Goal: Information Seeking & Learning: Learn about a topic

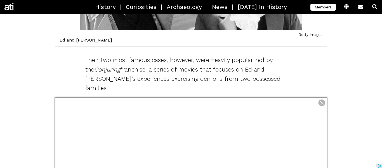
click at [320, 102] on span at bounding box center [321, 102] width 7 height 7
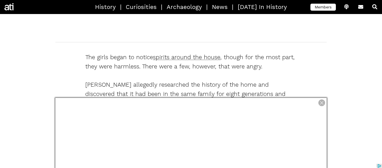
click at [321, 102] on span at bounding box center [321, 102] width 7 height 7
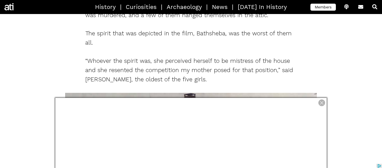
click at [322, 102] on span at bounding box center [321, 102] width 7 height 7
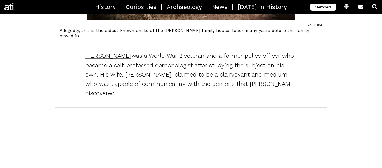
scroll to position [322, 0]
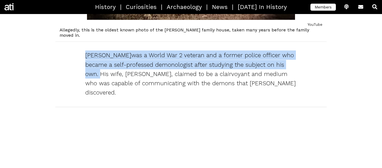
drag, startPoint x: 98, startPoint y: 68, endPoint x: 76, endPoint y: 49, distance: 29.4
copy p "[PERSON_NAME] was a World War 2 veteran and a former police officer who became …"
click at [236, 73] on p "[PERSON_NAME] was a World War 2 veteran and a former police officer who became …" at bounding box center [190, 73] width 211 height 46
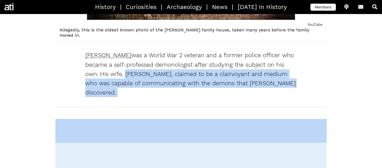
drag, startPoint x: 124, startPoint y: 68, endPoint x: 276, endPoint y: 83, distance: 153.5
copy p "[PERSON_NAME], claimed to be a clairvoyant and medium who was capable of commun…"
click at [229, 61] on p "[PERSON_NAME] was a World War 2 veteran and a former police officer who became …" at bounding box center [190, 73] width 211 height 46
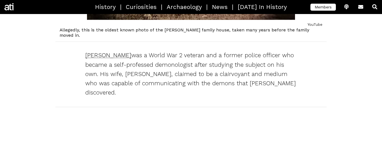
click at [263, 65] on p "[PERSON_NAME] was a World War 2 veteran and a former police officer who became …" at bounding box center [190, 73] width 211 height 46
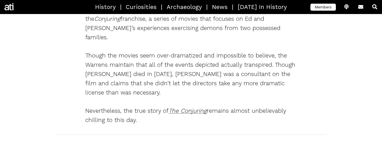
scroll to position [724, 0]
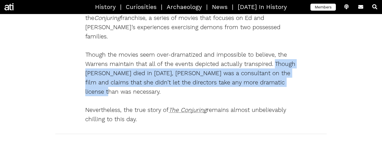
drag, startPoint x: 273, startPoint y: 39, endPoint x: 299, endPoint y: 57, distance: 31.4
copy p "Though [PERSON_NAME] died in [DATE], [PERSON_NAME] was a consultant on the film…"
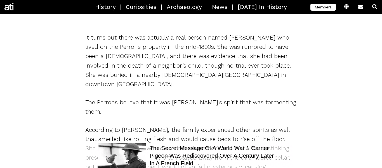
scroll to position [1599, 0]
